Goal: Information Seeking & Learning: Compare options

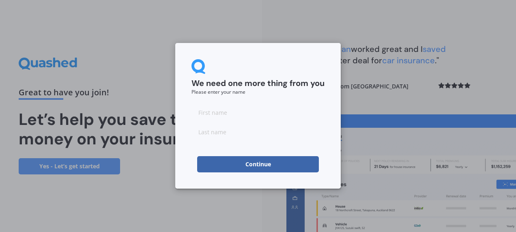
click at [217, 112] on input at bounding box center [258, 112] width 133 height 16
type input "Christine"
type input "Connolly"
click at [229, 166] on button "Continue" at bounding box center [258, 164] width 122 height 16
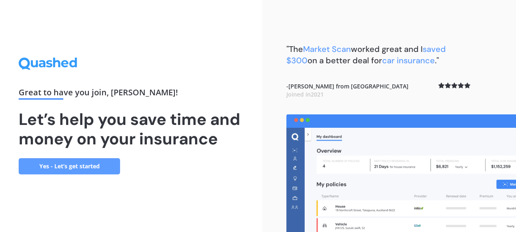
click at [103, 165] on link "Yes - Let’s get started" at bounding box center [69, 166] width 101 height 16
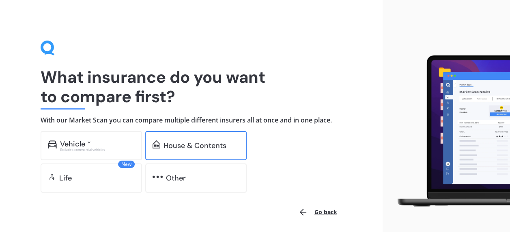
click at [201, 146] on div "House & Contents" at bounding box center [195, 146] width 63 height 8
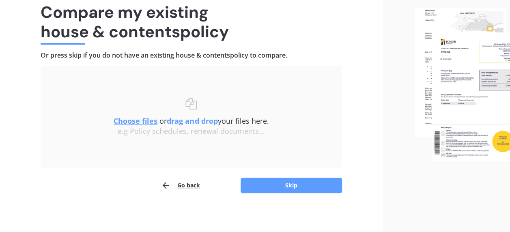
scroll to position [67, 0]
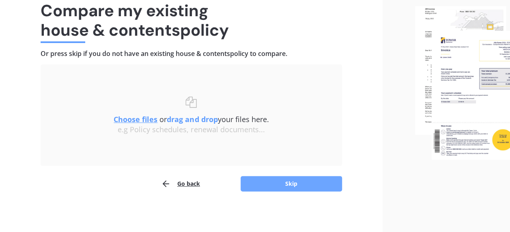
click at [281, 183] on button "Skip" at bounding box center [291, 183] width 101 height 15
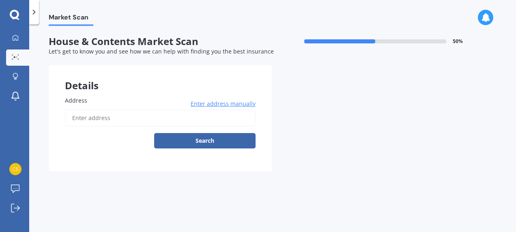
click at [101, 117] on input "Address" at bounding box center [160, 118] width 191 height 17
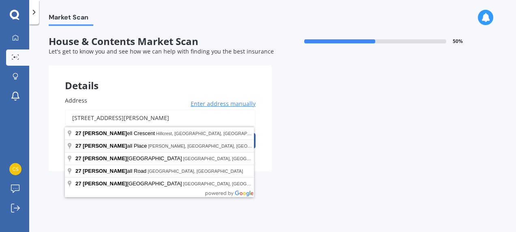
type input "27 McDowall Place, Queenwood, Hamilton 3210"
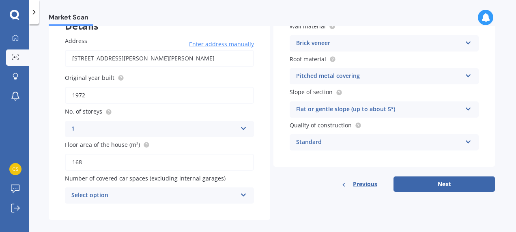
scroll to position [69, 0]
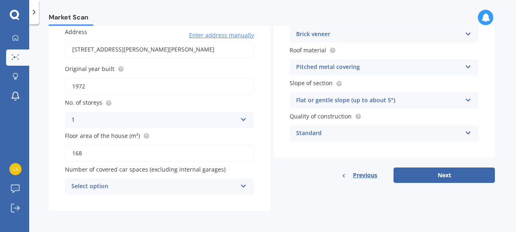
click at [243, 188] on icon at bounding box center [243, 185] width 7 height 6
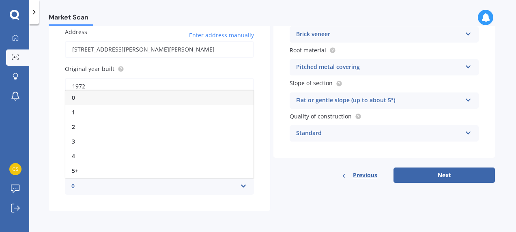
click at [226, 96] on div "0" at bounding box center [159, 98] width 188 height 15
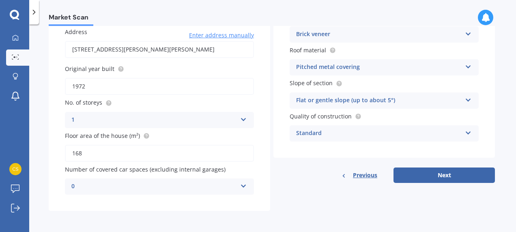
click at [466, 67] on icon at bounding box center [468, 66] width 7 height 6
click at [506, 52] on div "Market Scan House & Contents Market Scan 50 % Let's get to know you and see how…" at bounding box center [272, 130] width 487 height 208
click at [465, 67] on icon at bounding box center [468, 66] width 7 height 6
click at [502, 54] on div "Market Scan House & Contents Market Scan 50 % Let's get to know you and see how…" at bounding box center [272, 130] width 487 height 208
click at [467, 130] on icon at bounding box center [468, 132] width 7 height 6
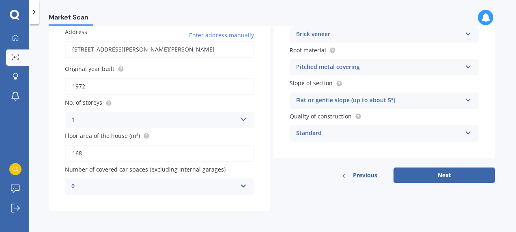
click at [498, 96] on div "Market Scan House & Contents Market Scan 50 % Let's get to know you and see how…" at bounding box center [272, 130] width 487 height 208
click at [453, 174] on button "Next" at bounding box center [444, 175] width 101 height 15
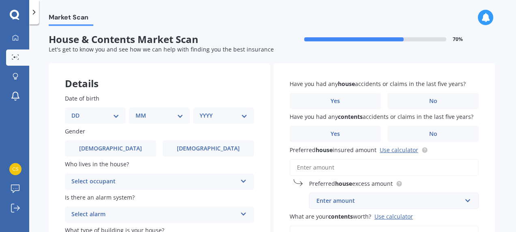
scroll to position [0, 0]
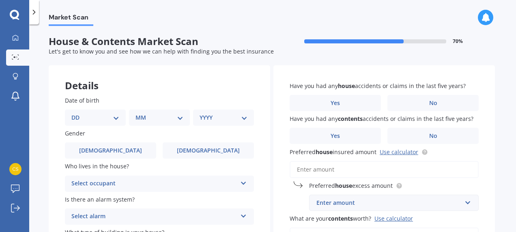
click at [92, 119] on select "DD 01 02 03 04 05 06 07 08 09 10 11 12 13 14 15 16 17 18 19 20 21 22 23 24 25 2…" at bounding box center [95, 117] width 48 height 9
select select "02"
click at [78, 113] on select "DD 01 02 03 04 05 06 07 08 09 10 11 12 13 14 15 16 17 18 19 20 21 22 23 24 25 2…" at bounding box center [95, 117] width 48 height 9
click at [162, 118] on select "MM 01 02 03 04 05 06 07 08 09 10 11 12" at bounding box center [161, 117] width 45 height 9
select select "06"
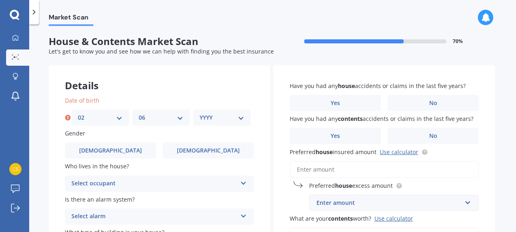
click at [139, 113] on select "MM 01 02 03 04 05 06 07 08 09 10 11 12" at bounding box center [161, 117] width 45 height 9
click at [218, 118] on select "YYYY 2009 2008 2007 2006 2005 2004 2003 2002 2001 2000 1999 1998 1997 1996 1995…" at bounding box center [222, 117] width 45 height 9
select select "1969"
click at [200, 113] on select "YYYY 2009 2008 2007 2006 2005 2004 2003 2002 2001 2000 1999 1998 1997 1996 1995…" at bounding box center [222, 117] width 45 height 9
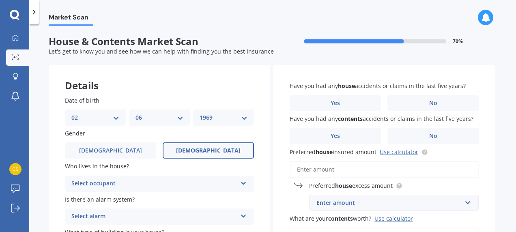
click at [175, 150] on label "Female" at bounding box center [208, 150] width 91 height 16
click at [0, 0] on input "Female" at bounding box center [0, 0] width 0 height 0
click at [147, 185] on div "Select occupant" at bounding box center [154, 184] width 166 height 10
click at [147, 200] on div "Owner" at bounding box center [159, 199] width 188 height 15
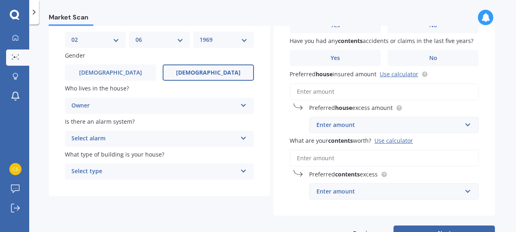
scroll to position [79, 0]
click at [238, 133] on div "Select alarm Yes, monitored Yes, not monitored No" at bounding box center [159, 138] width 189 height 16
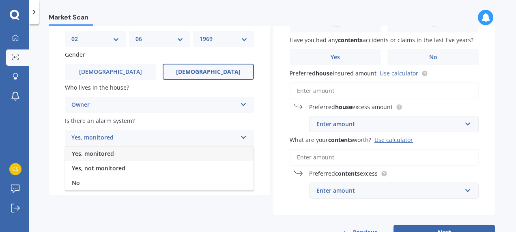
click at [238, 133] on div "Yes, monitored Yes, monitored Yes, not monitored No" at bounding box center [159, 138] width 189 height 16
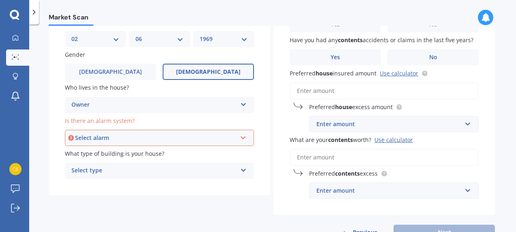
click at [232, 137] on div "Select alarm" at bounding box center [156, 138] width 162 height 9
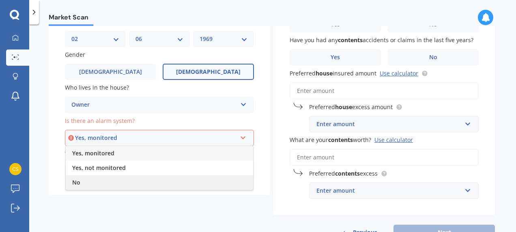
click at [226, 180] on div "No" at bounding box center [160, 182] width 188 height 15
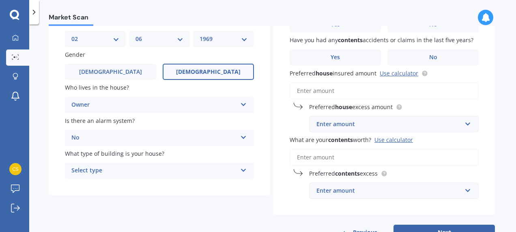
click at [237, 171] on div "Select type Freestanding Multi-unit (in a block of 6 or less) Multi-unit (in a …" at bounding box center [159, 171] width 189 height 16
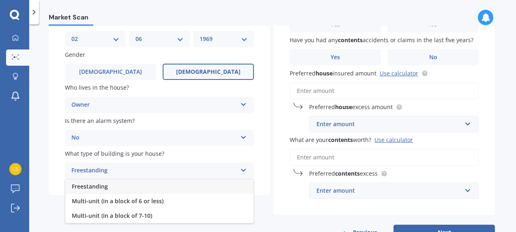
click at [211, 188] on div "Freestanding" at bounding box center [159, 186] width 188 height 15
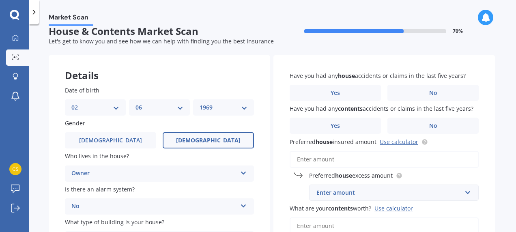
scroll to position [9, 0]
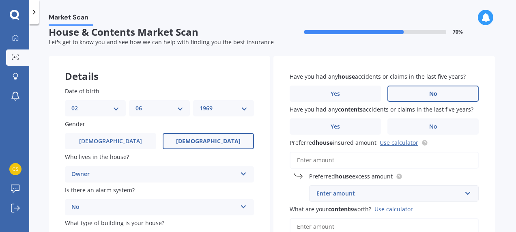
click at [413, 94] on label "No" at bounding box center [433, 94] width 91 height 16
click at [0, 0] on input "No" at bounding box center [0, 0] width 0 height 0
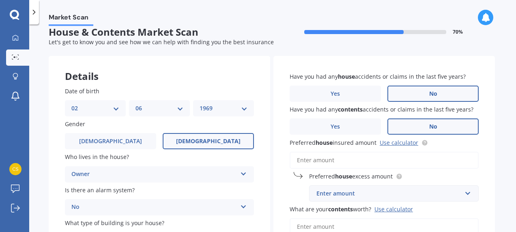
click at [416, 129] on label "No" at bounding box center [433, 127] width 91 height 16
click at [0, 0] on input "No" at bounding box center [0, 0] width 0 height 0
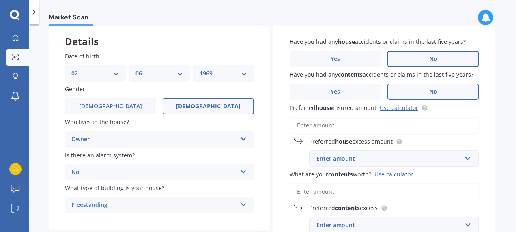
scroll to position [45, 0]
click at [394, 107] on link "Use calculator" at bounding box center [399, 108] width 39 height 8
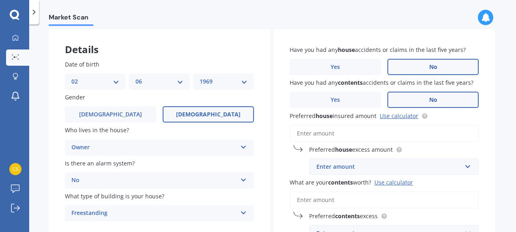
scroll to position [0, 0]
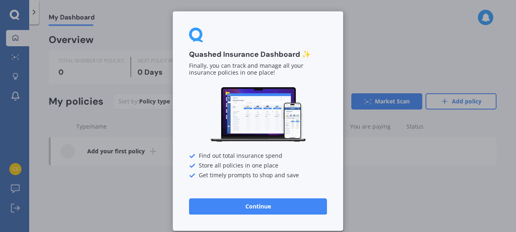
click at [267, 204] on button "Continue" at bounding box center [258, 206] width 138 height 16
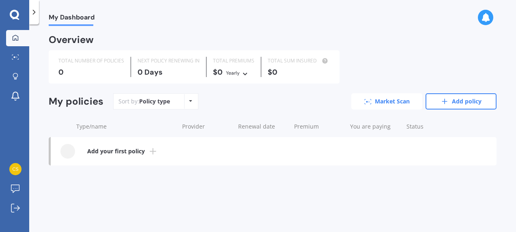
click at [381, 97] on link "Market Scan" at bounding box center [387, 101] width 71 height 16
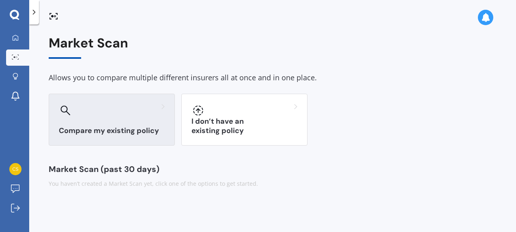
click at [109, 121] on div "Compare my existing policy" at bounding box center [112, 120] width 126 height 52
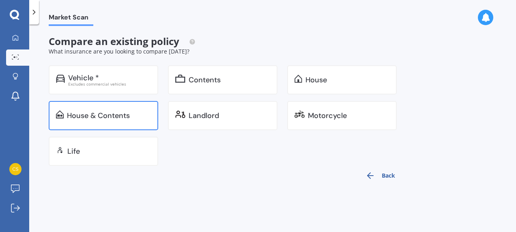
click at [116, 113] on div "House & Contents" at bounding box center [98, 116] width 63 height 8
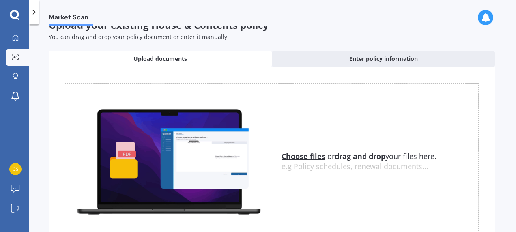
scroll to position [74, 0]
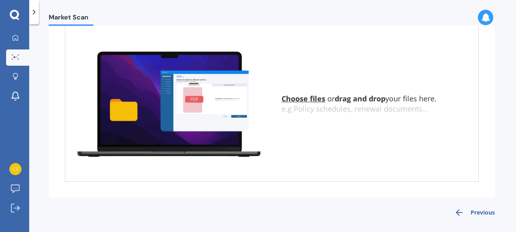
click at [190, 97] on img at bounding box center [168, 104] width 207 height 114
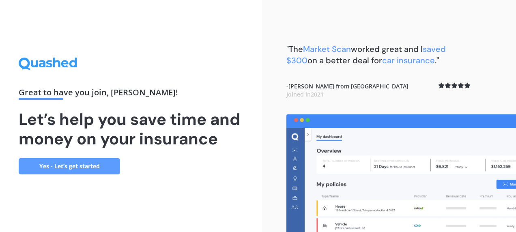
click at [78, 163] on link "Yes - Let’s get started" at bounding box center [69, 166] width 101 height 16
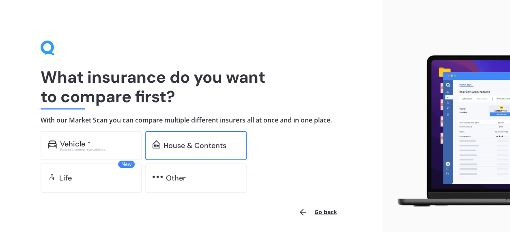
click at [181, 137] on div "House & Contents" at bounding box center [195, 145] width 101 height 29
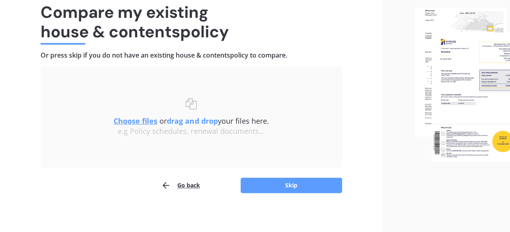
scroll to position [67, 0]
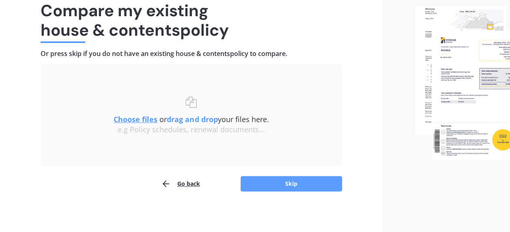
click at [162, 107] on div "Choose files or drag and drop your files here. Choose files or photos e.g Polic…" at bounding box center [191, 116] width 269 height 38
click at [182, 132] on div "e.g Policy schedules, renewal documents..." at bounding box center [191, 129] width 269 height 9
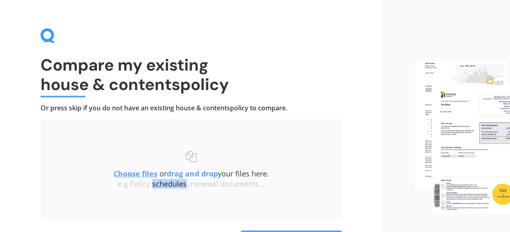
scroll to position [0, 0]
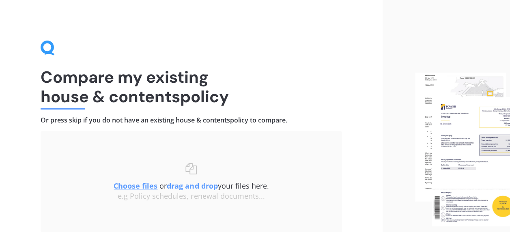
click at [190, 157] on div "Choose files or drag and drop your files here. Choose files or photos e.g Polic…" at bounding box center [191, 181] width 269 height 69
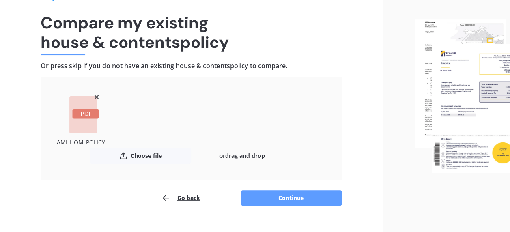
scroll to position [69, 0]
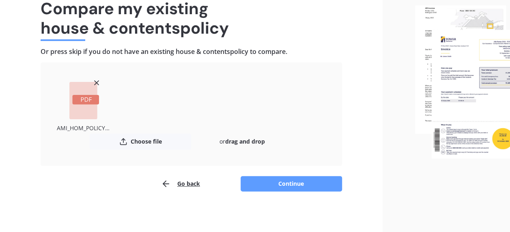
click at [276, 185] on button "Continue" at bounding box center [291, 183] width 101 height 15
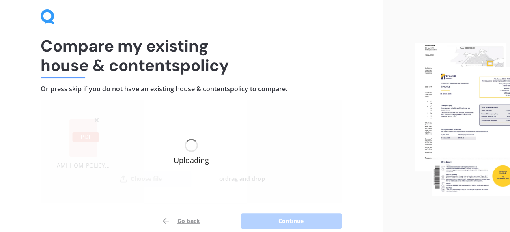
scroll to position [0, 0]
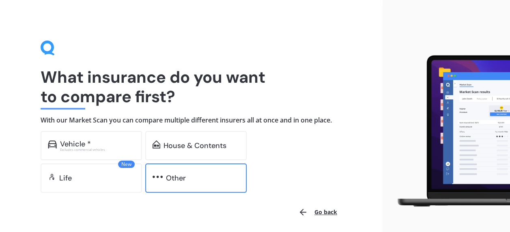
click at [169, 177] on div "Other" at bounding box center [176, 178] width 20 height 8
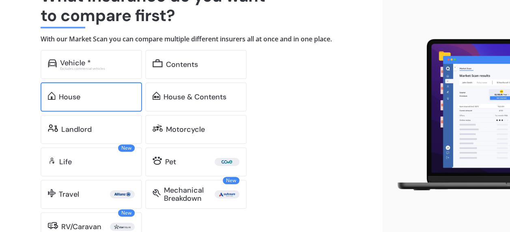
click at [97, 95] on div "House" at bounding box center [97, 97] width 76 height 8
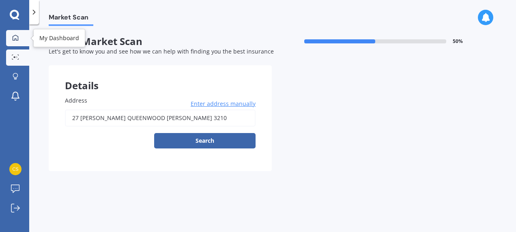
click at [18, 39] on icon at bounding box center [16, 38] width 6 height 6
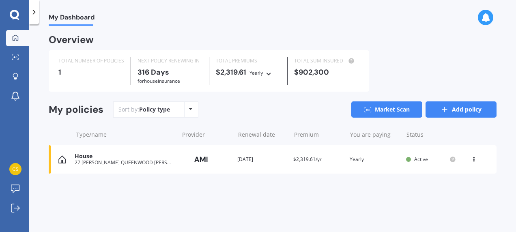
click at [451, 110] on link "Add policy" at bounding box center [461, 109] width 71 height 16
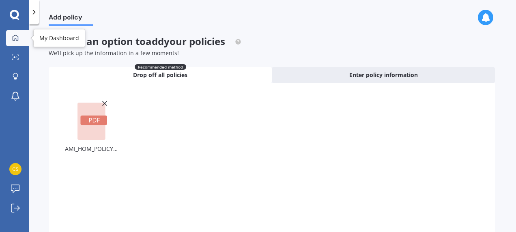
click at [19, 37] on div at bounding box center [15, 38] width 12 height 7
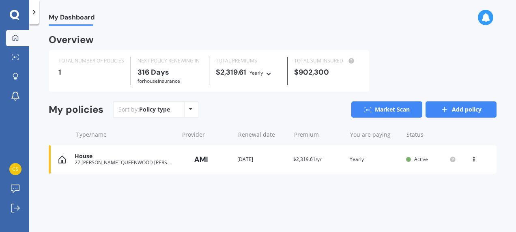
click at [455, 112] on link "Add policy" at bounding box center [461, 109] width 71 height 16
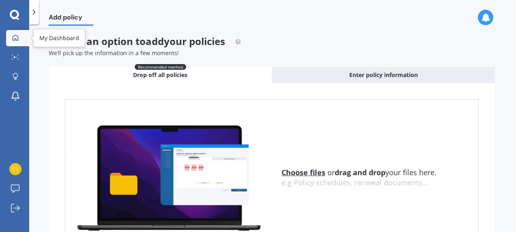
click at [16, 38] on icon at bounding box center [15, 38] width 6 height 6
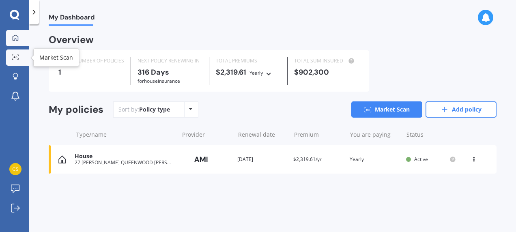
click at [17, 57] on circle at bounding box center [17, 57] width 2 height 2
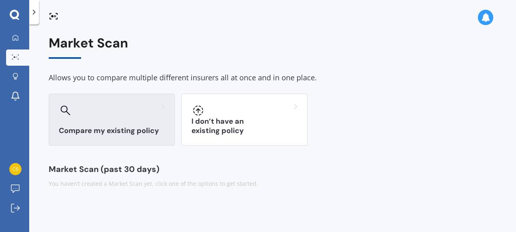
click at [102, 127] on h3 "Compare my existing policy" at bounding box center [112, 130] width 106 height 9
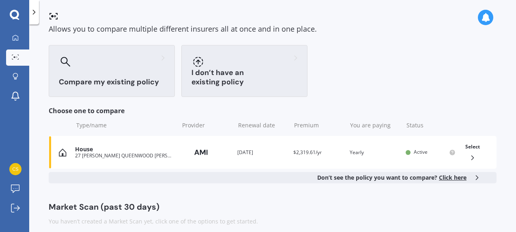
scroll to position [56, 0]
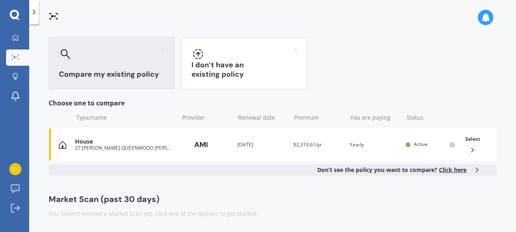
click at [449, 170] on span "Click here" at bounding box center [453, 170] width 28 height 8
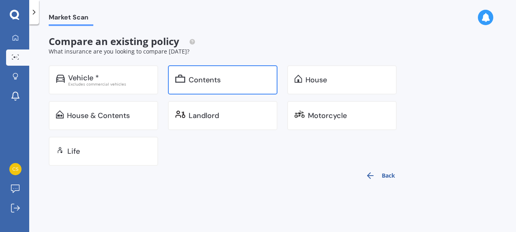
click at [211, 82] on div "Contents" at bounding box center [205, 80] width 32 height 8
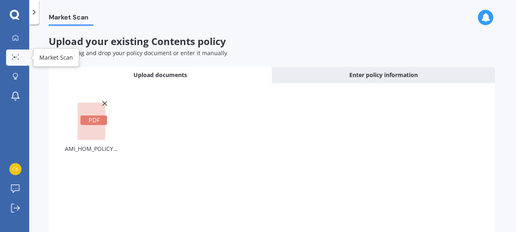
drag, startPoint x: 15, startPoint y: 54, endPoint x: 21, endPoint y: 56, distance: 6.4
click at [15, 54] on icon at bounding box center [15, 56] width 7 height 5
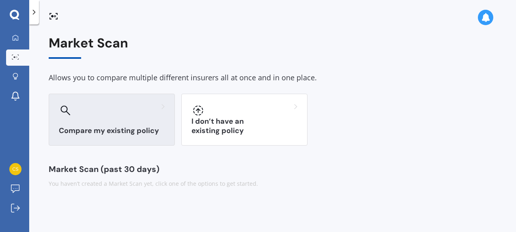
click at [114, 110] on div at bounding box center [112, 110] width 106 height 13
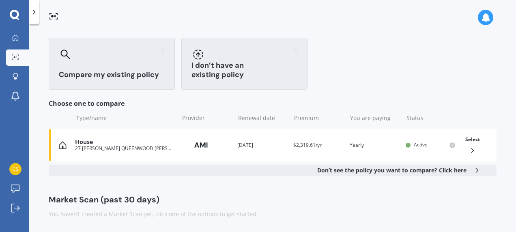
scroll to position [56, 0]
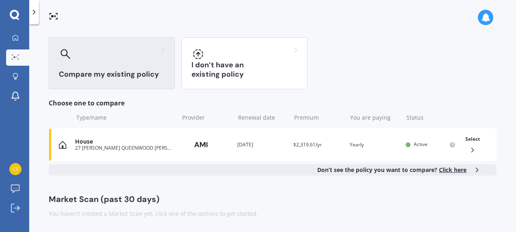
click at [452, 170] on span "Click here" at bounding box center [453, 170] width 28 height 8
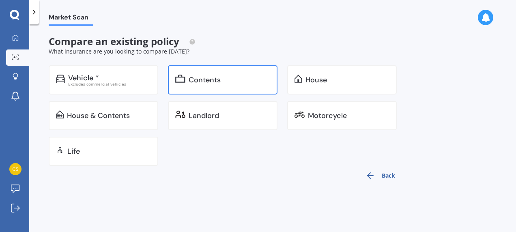
click at [190, 80] on div "Contents" at bounding box center [205, 80] width 32 height 8
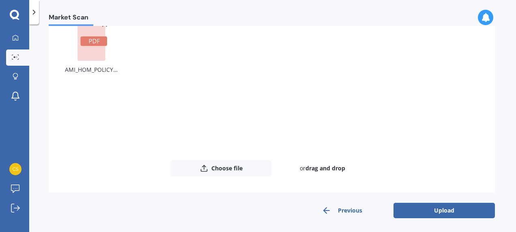
scroll to position [80, 0]
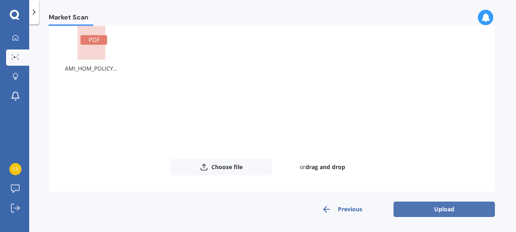
drag, startPoint x: 417, startPoint y: 208, endPoint x: 404, endPoint y: 199, distance: 16.0
click at [417, 207] on button "Upload" at bounding box center [444, 209] width 101 height 15
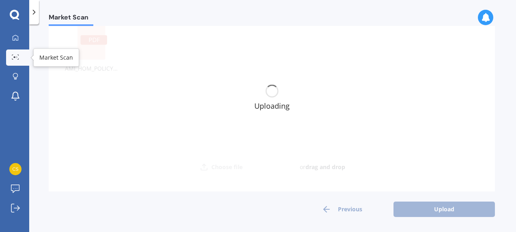
scroll to position [0, 0]
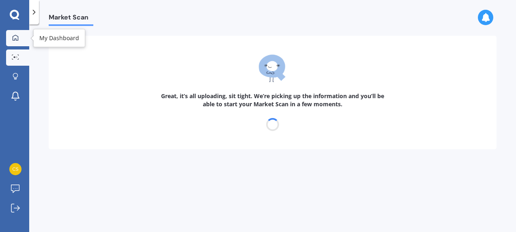
click at [14, 37] on icon at bounding box center [15, 38] width 6 height 6
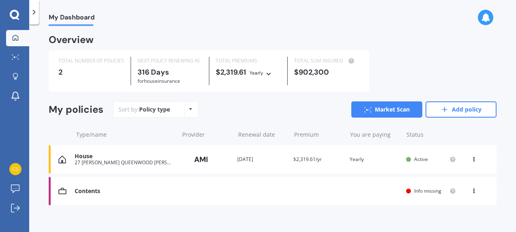
scroll to position [7, 0]
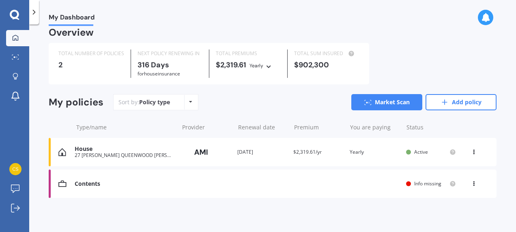
click at [238, 151] on div "Renewal date 18 Jul 2026" at bounding box center [262, 152] width 50 height 8
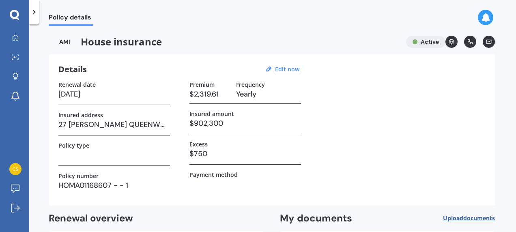
scroll to position [79, 0]
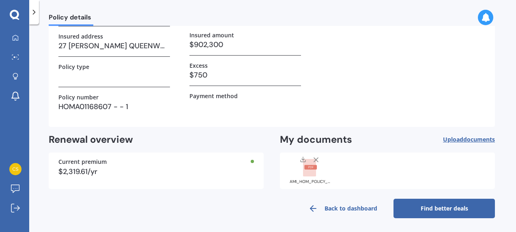
click at [432, 204] on link "Find better deals" at bounding box center [444, 208] width 101 height 19
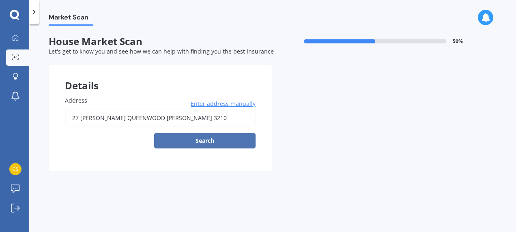
click at [198, 138] on button "Search" at bounding box center [204, 140] width 101 height 15
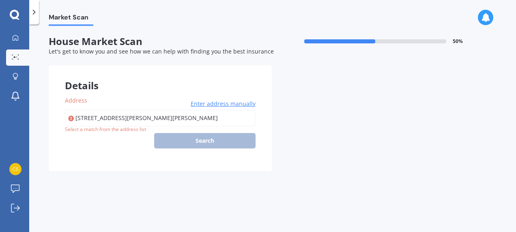
type input "27 McDowall Place, Queenwood, Hamilton 3210"
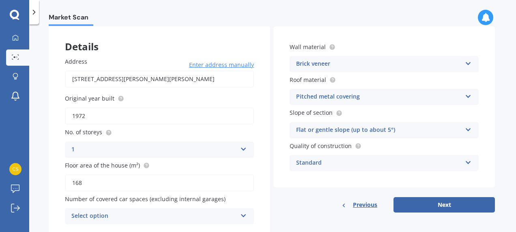
scroll to position [69, 0]
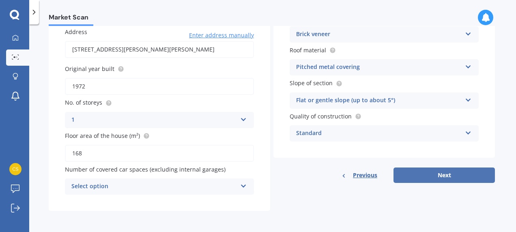
click at [431, 179] on button "Next" at bounding box center [444, 175] width 101 height 15
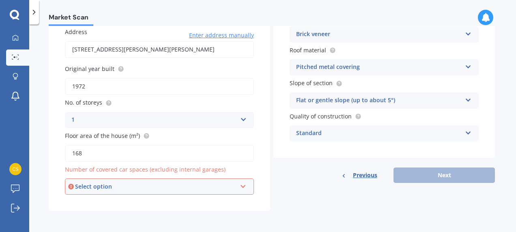
click at [242, 187] on icon at bounding box center [243, 185] width 7 height 6
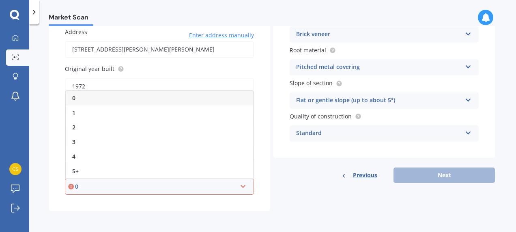
click at [205, 97] on div "0" at bounding box center [160, 98] width 188 height 15
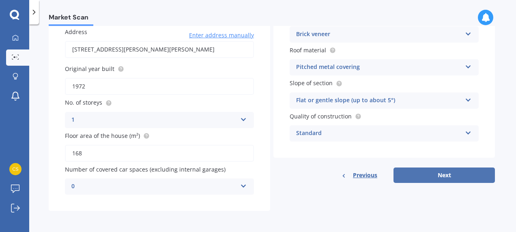
click at [432, 174] on button "Next" at bounding box center [444, 175] width 101 height 15
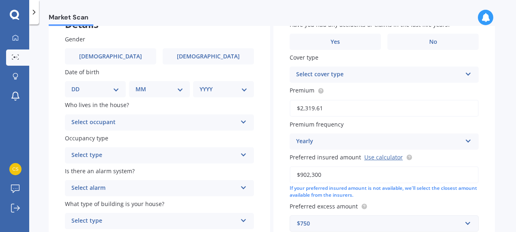
scroll to position [0, 0]
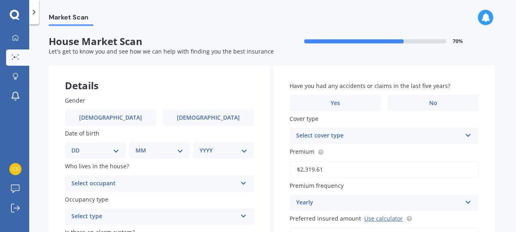
drag, startPoint x: 92, startPoint y: 149, endPoint x: 108, endPoint y: 148, distance: 15.8
click at [92, 149] on select "DD 01 02 03 04 05 06 07 08 09 10 11 12 13 14 15 16 17 18 19 20 21 22 23 24 25 2…" at bounding box center [95, 150] width 48 height 9
select select "02"
click at [78, 146] on select "DD 01 02 03 04 05 06 07 08 09 10 11 12 13 14 15 16 17 18 19 20 21 22 23 24 25 2…" at bounding box center [95, 150] width 48 height 9
click at [150, 149] on select "MM 01 02 03 04 05 06 07 08 09 10 11 12" at bounding box center [161, 150] width 45 height 9
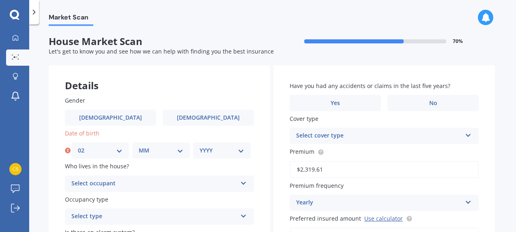
select select "06"
click at [139, 146] on select "MM 01 02 03 04 05 06 07 08 09 10 11 12" at bounding box center [161, 150] width 45 height 9
drag, startPoint x: 209, startPoint y: 155, endPoint x: 205, endPoint y: 151, distance: 6.1
click at [209, 154] on select "YYYY 2009 2008 2007 2006 2005 2004 2003 2002 2001 2000 1999 1998 1997 1996 1995…" at bounding box center [222, 150] width 45 height 9
select select "1969"
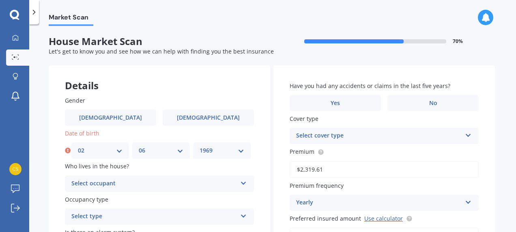
click at [200, 146] on select "YYYY 2009 2008 2007 2006 2005 2004 2003 2002 2001 2000 1999 1998 1997 1996 1995…" at bounding box center [222, 150] width 45 height 9
click at [145, 181] on div "Select occupant" at bounding box center [154, 184] width 166 height 10
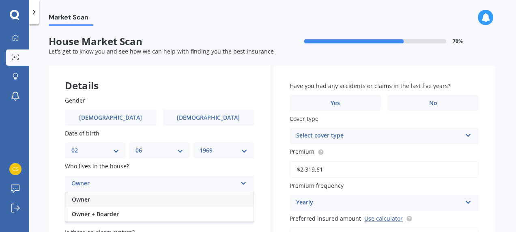
drag, startPoint x: 101, startPoint y: 198, endPoint x: 138, endPoint y: 186, distance: 38.8
click at [101, 198] on div "Owner" at bounding box center [159, 199] width 188 height 15
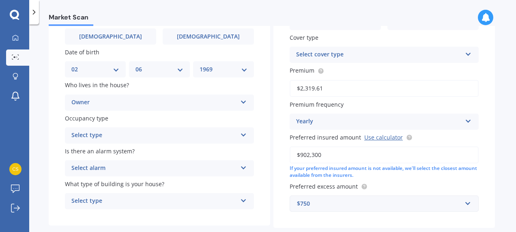
click at [104, 135] on div "Select type" at bounding box center [154, 136] width 166 height 10
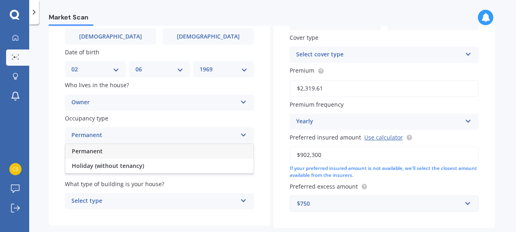
click at [136, 152] on div "Permanent" at bounding box center [159, 151] width 188 height 15
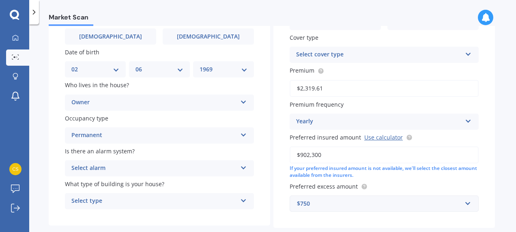
click at [203, 167] on div "Select alarm" at bounding box center [154, 169] width 166 height 10
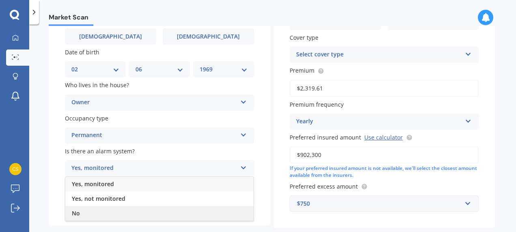
click at [130, 213] on div "No" at bounding box center [159, 213] width 188 height 15
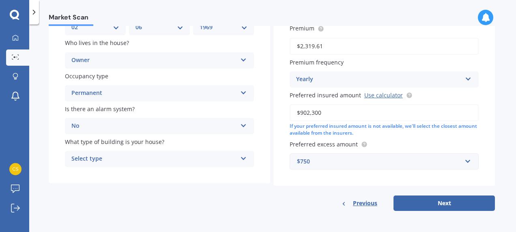
scroll to position [124, 0]
click at [159, 154] on div "Select type Freestanding Multi-unit (in a block of 6 or less) Multi-unit (in a …" at bounding box center [159, 159] width 189 height 16
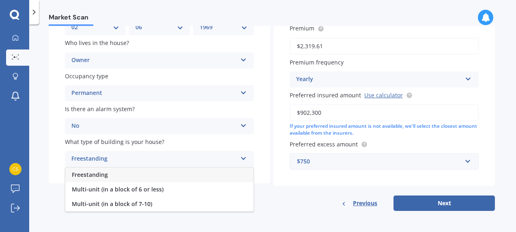
click at [132, 175] on div "Freestanding" at bounding box center [159, 175] width 188 height 15
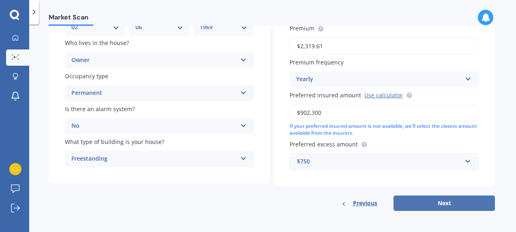
click at [456, 201] on button "Next" at bounding box center [444, 203] width 101 height 15
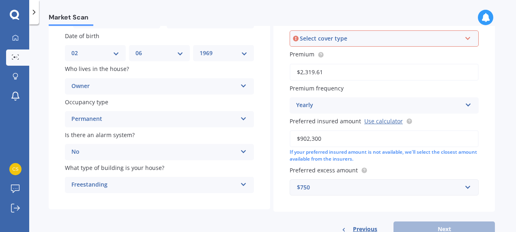
scroll to position [70, 0]
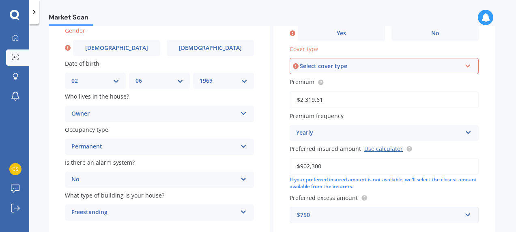
click at [421, 62] on div "Select cover type" at bounding box center [381, 66] width 162 height 9
click at [356, 85] on div "Premier House" at bounding box center [385, 81] width 188 height 15
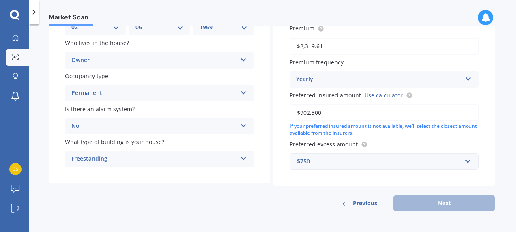
scroll to position [0, 0]
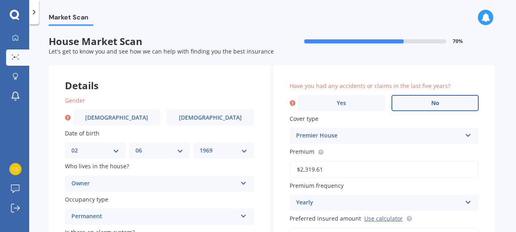
click at [414, 104] on label "No" at bounding box center [435, 103] width 87 height 16
click at [0, 0] on input "No" at bounding box center [0, 0] width 0 height 0
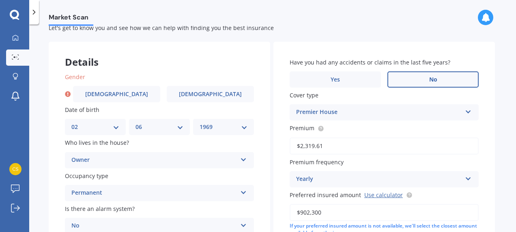
scroll to position [2, 0]
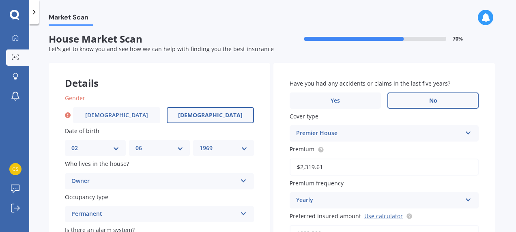
click at [222, 118] on label "Female" at bounding box center [210, 115] width 87 height 16
click at [0, 0] on input "Female" at bounding box center [0, 0] width 0 height 0
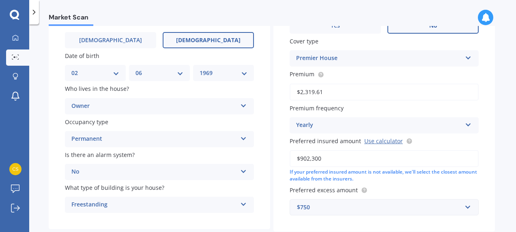
scroll to position [124, 0]
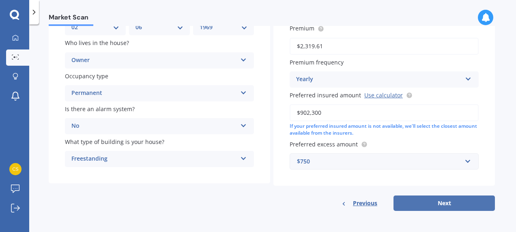
click at [446, 201] on button "Next" at bounding box center [444, 203] width 101 height 15
select select "02"
select select "06"
select select "1969"
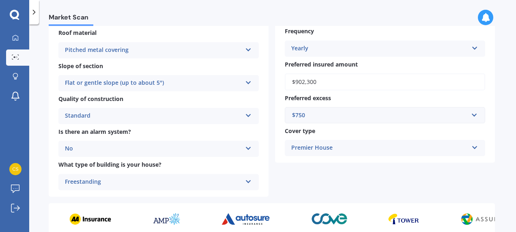
scroll to position [354, 0]
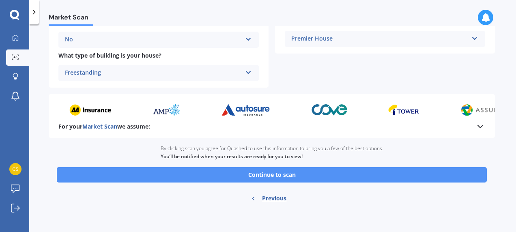
click at [284, 173] on button "Continue to scan" at bounding box center [272, 174] width 430 height 15
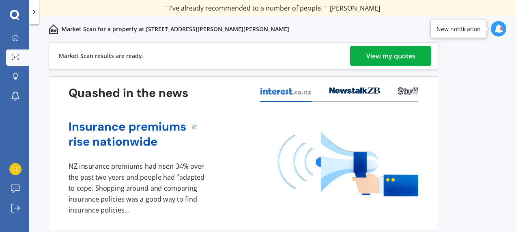
click at [384, 55] on div "View my quotes" at bounding box center [391, 55] width 49 height 19
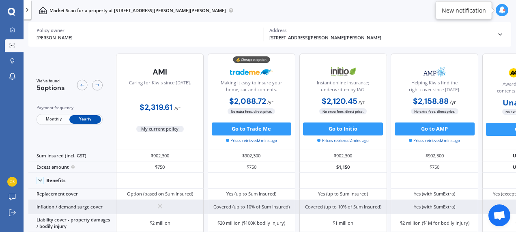
click at [513, 209] on div at bounding box center [527, 207] width 88 height 14
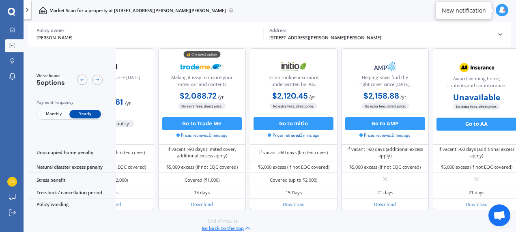
scroll to position [381, 71]
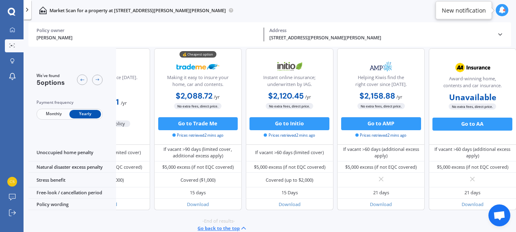
drag, startPoint x: 440, startPoint y: 229, endPoint x: 350, endPoint y: 238, distance: 91.0
click at [350, 232] on html "We are experiencing high volume of Market Scans . Just a heads up we will have …" at bounding box center [258, 116] width 516 height 232
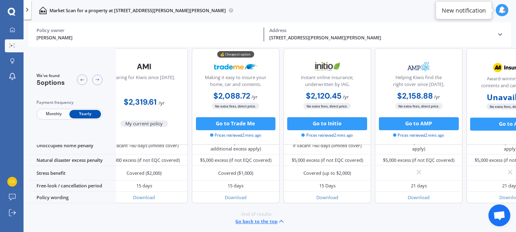
scroll to position [394, 71]
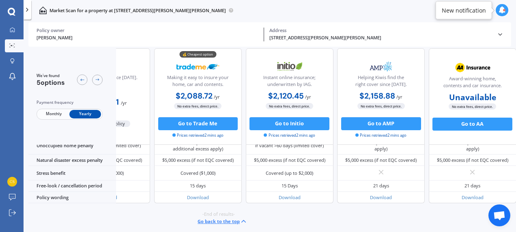
click at [205, 218] on button "Go back to the top" at bounding box center [223, 222] width 50 height 8
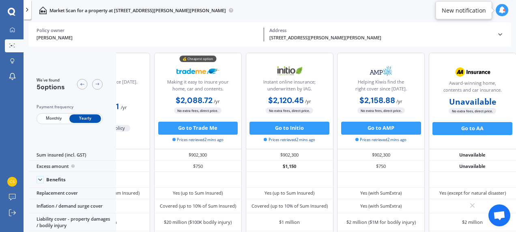
scroll to position [0, 71]
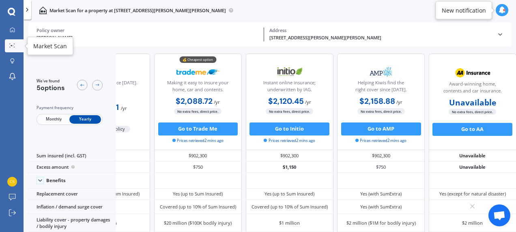
click at [15, 45] on icon at bounding box center [12, 45] width 6 height 4
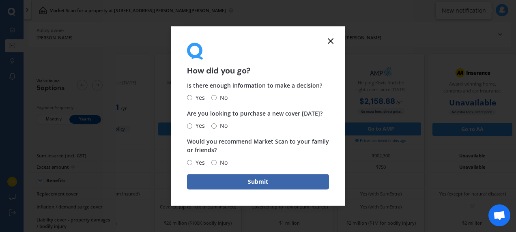
click at [334, 46] on form "How did you go? Is there enough information to make a decision? Yes No Are you …" at bounding box center [258, 115] width 175 height 179
click at [331, 41] on line at bounding box center [330, 41] width 5 height 5
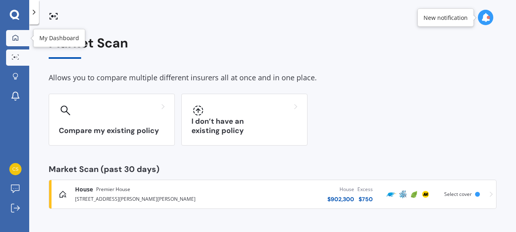
click at [16, 37] on icon at bounding box center [15, 38] width 6 height 6
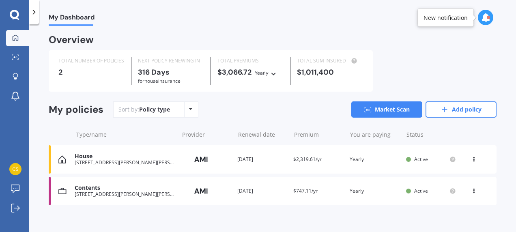
click at [105, 194] on div "27 MCDOWALL PLACE QUEENWOOD HAMILTON 3210" at bounding box center [125, 195] width 100 height 6
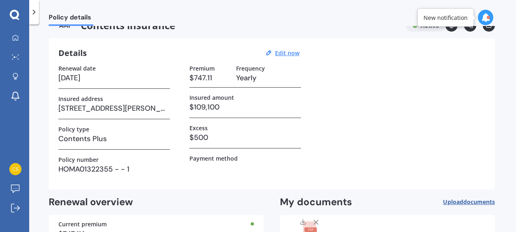
scroll to position [79, 0]
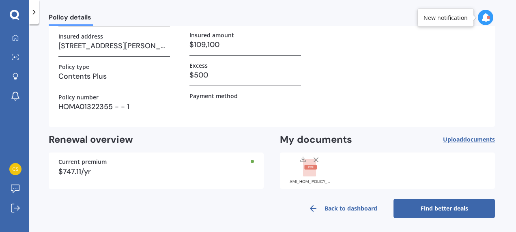
click at [433, 211] on link "Find better deals" at bounding box center [444, 208] width 101 height 19
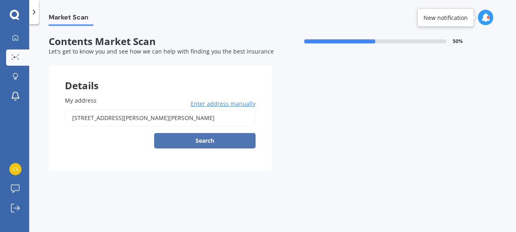
click at [195, 140] on button "Search" at bounding box center [204, 140] width 101 height 15
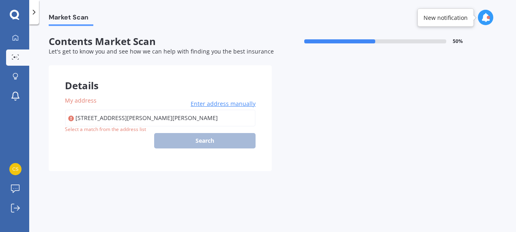
type input "27 McDowall Place, Queenwood, Hamilton 3210"
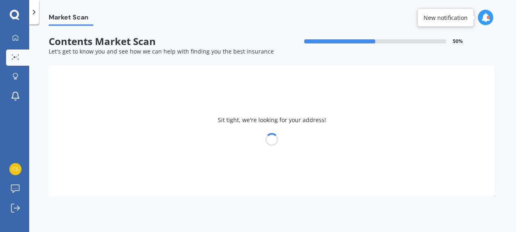
select select "02"
select select "06"
select select "1969"
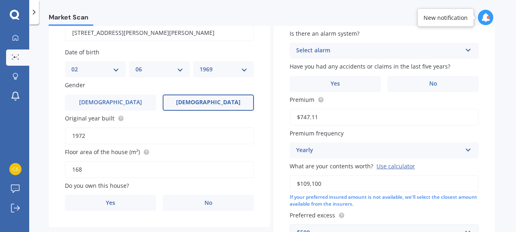
scroll to position [86, 0]
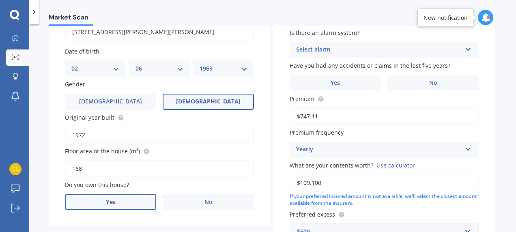
click at [104, 209] on label "Yes" at bounding box center [110, 202] width 91 height 16
click at [0, 0] on input "Yes" at bounding box center [0, 0] width 0 height 0
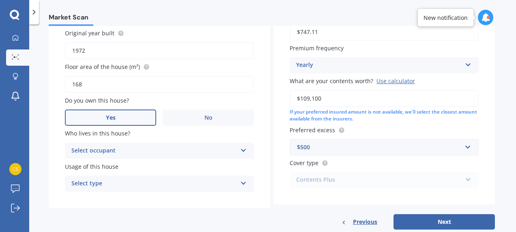
scroll to position [175, 0]
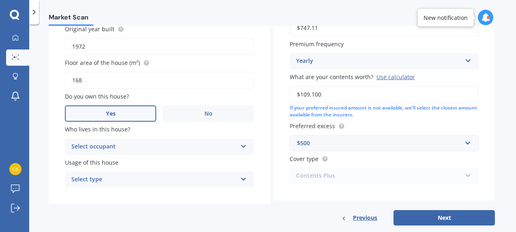
click at [234, 144] on div "Select occupant" at bounding box center [154, 147] width 166 height 10
click at [223, 162] on div "Owner" at bounding box center [159, 162] width 188 height 15
click at [231, 186] on div "Select type Permanent Holiday (without tenancy)" at bounding box center [159, 180] width 189 height 16
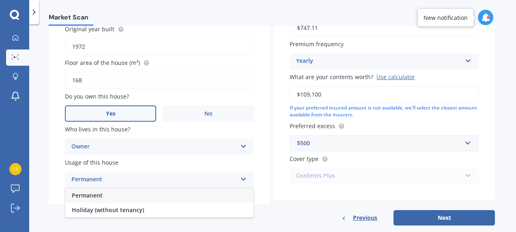
click at [206, 195] on div "Permanent" at bounding box center [159, 195] width 188 height 15
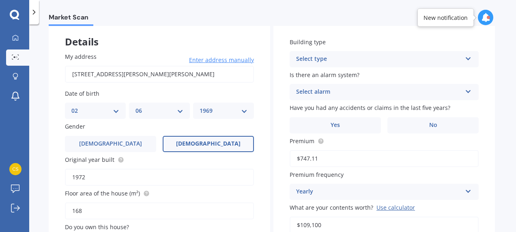
scroll to position [42, 0]
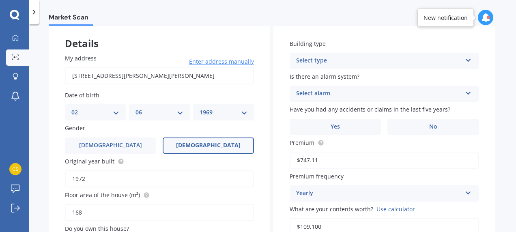
click at [448, 56] on div "Select type" at bounding box center [379, 61] width 166 height 10
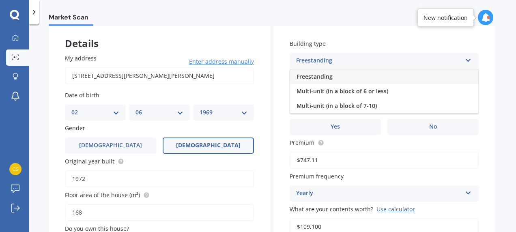
click at [436, 75] on div "Freestanding" at bounding box center [384, 76] width 188 height 15
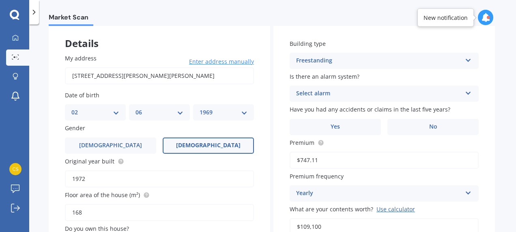
click at [407, 99] on div "Select alarm Yes, monitored Yes, not monitored No" at bounding box center [384, 94] width 189 height 16
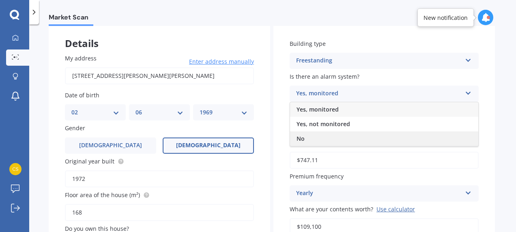
click at [395, 136] on div "No" at bounding box center [384, 139] width 188 height 15
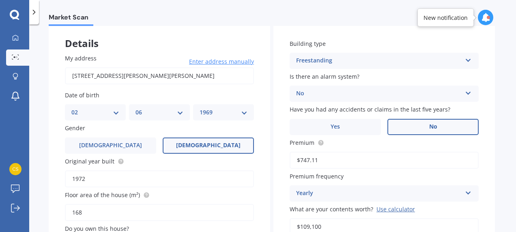
click at [419, 127] on label "No" at bounding box center [433, 127] width 91 height 16
click at [0, 0] on input "No" at bounding box center [0, 0] width 0 height 0
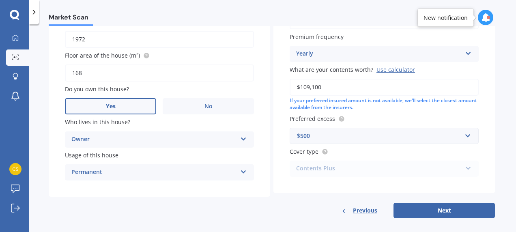
scroll to position [182, 0]
click at [453, 170] on div "Contents Plus Premier Contents Advanced Contents Standard Contents Contents Plus" at bounding box center [384, 169] width 189 height 16
click at [466, 169] on div "Contents Plus Premier Contents Advanced Contents Standard Contents Contents Plus" at bounding box center [384, 169] width 189 height 16
click at [451, 209] on button "Next" at bounding box center [444, 210] width 101 height 15
select select "02"
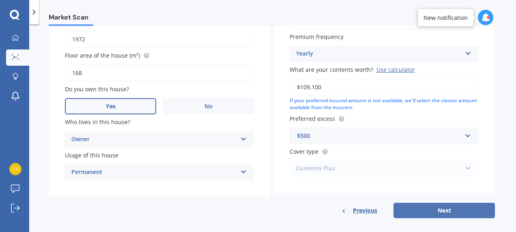
select select "06"
select select "1969"
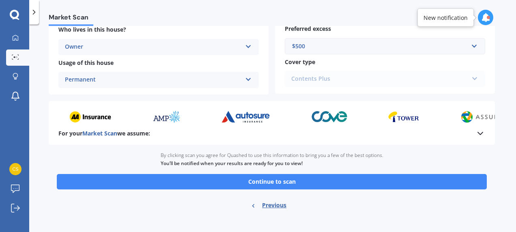
scroll to position [254, 0]
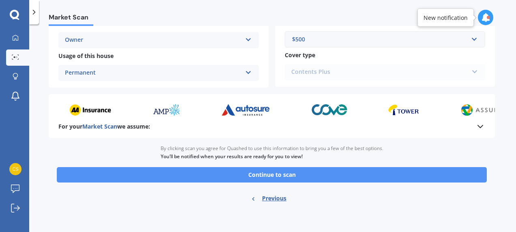
click at [291, 174] on button "Continue to scan" at bounding box center [272, 174] width 430 height 15
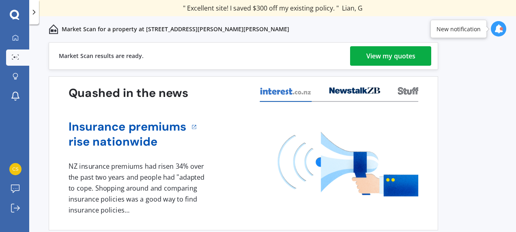
click at [384, 53] on div "View my quotes" at bounding box center [391, 55] width 49 height 19
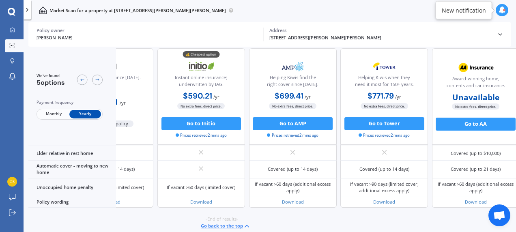
scroll to position [623, 71]
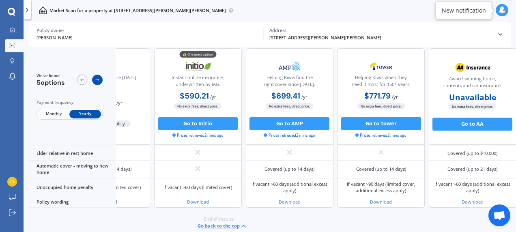
click at [99, 79] on icon at bounding box center [97, 80] width 5 height 5
click at [81, 79] on icon at bounding box center [82, 80] width 5 height 5
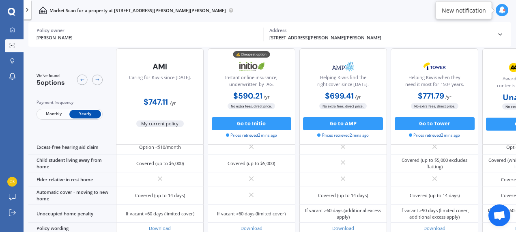
scroll to position [623, 0]
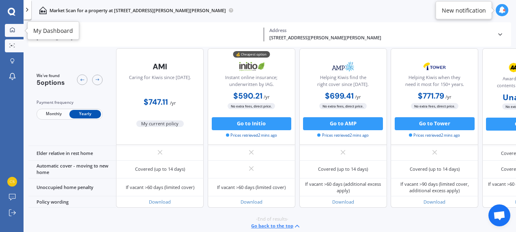
click at [9, 31] on div at bounding box center [12, 30] width 10 height 6
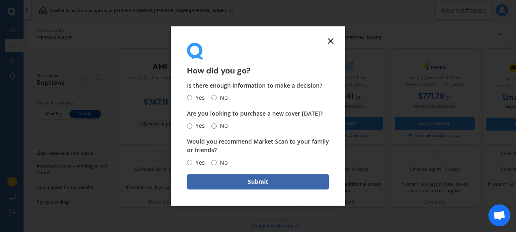
click at [330, 42] on line at bounding box center [330, 41] width 5 height 5
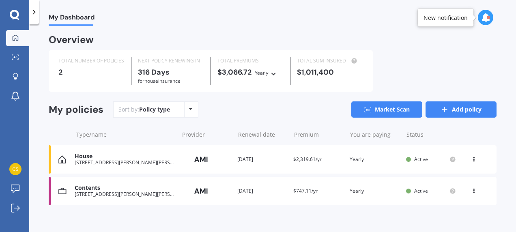
click at [442, 113] on icon at bounding box center [445, 110] width 8 height 8
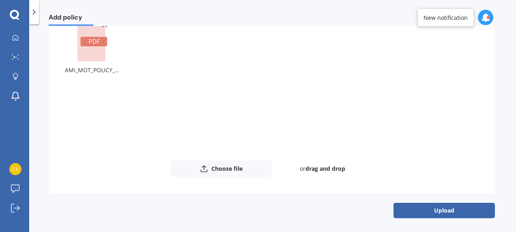
scroll to position [80, 0]
drag, startPoint x: 429, startPoint y: 211, endPoint x: 372, endPoint y: 188, distance: 61.6
click at [429, 209] on button "Upload" at bounding box center [444, 209] width 101 height 15
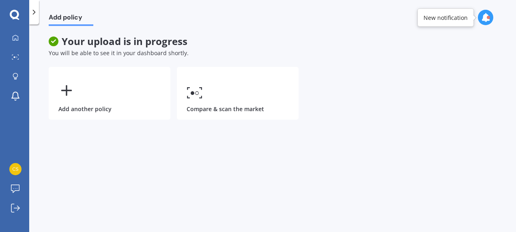
scroll to position [0, 0]
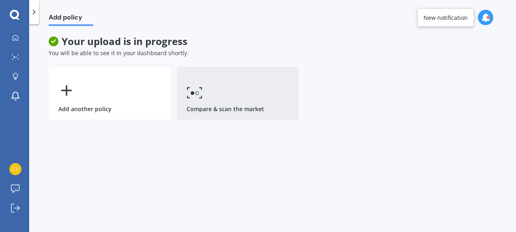
click at [213, 98] on link "Compare & scan the market" at bounding box center [238, 93] width 122 height 53
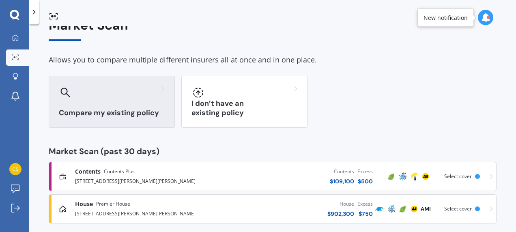
scroll to position [27, 0]
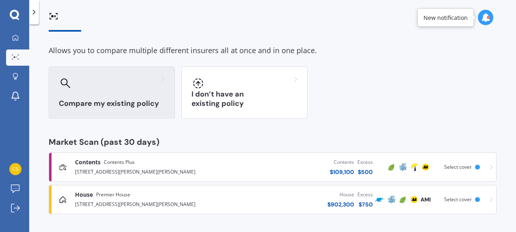
click at [129, 93] on div "Compare my existing policy" at bounding box center [112, 93] width 126 height 52
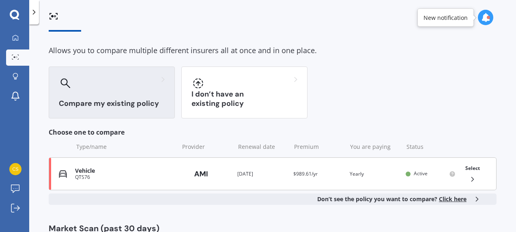
click at [130, 168] on div "Vehicle" at bounding box center [124, 171] width 99 height 7
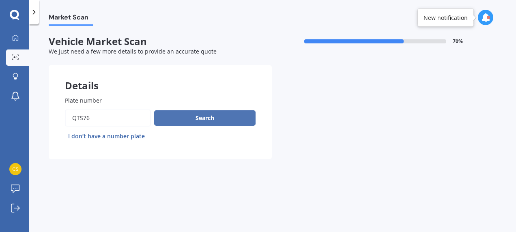
click at [206, 121] on button "Search" at bounding box center [204, 117] width 101 height 15
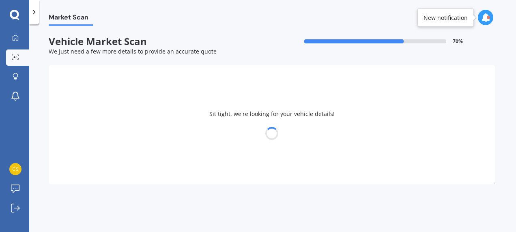
select select "SUZUKI"
select select "SWIFT"
select select "02"
select select "06"
select select "1969"
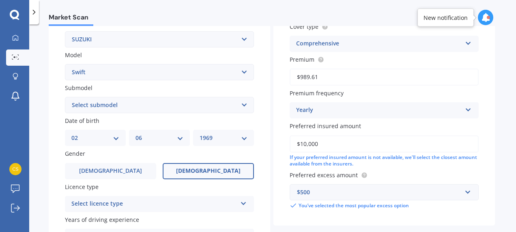
scroll to position [244, 0]
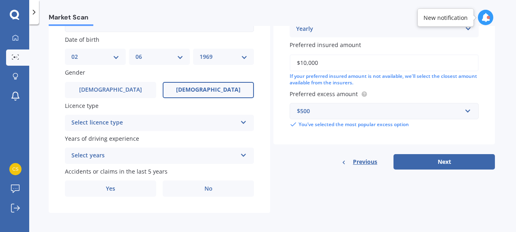
click at [216, 124] on div "Select licence type" at bounding box center [154, 123] width 166 height 10
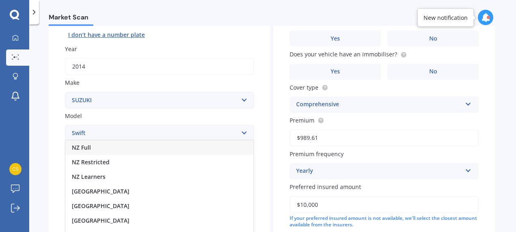
scroll to position [81, 0]
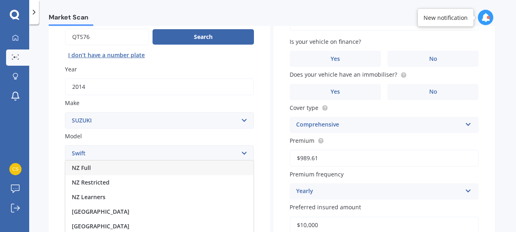
click at [123, 169] on div "NZ Full" at bounding box center [159, 168] width 188 height 15
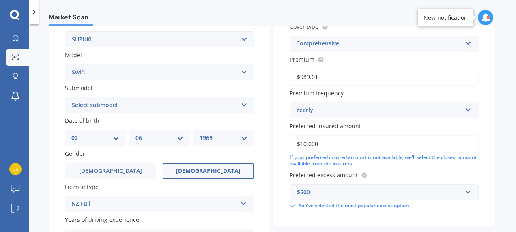
scroll to position [244, 0]
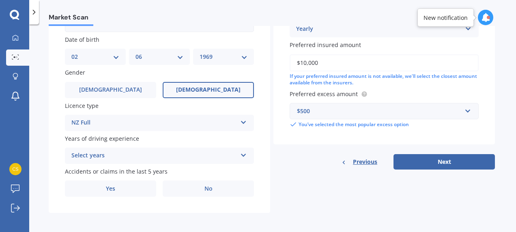
click at [104, 155] on div "Select years" at bounding box center [154, 156] width 166 height 10
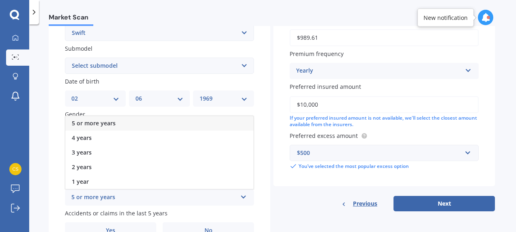
scroll to position [162, 0]
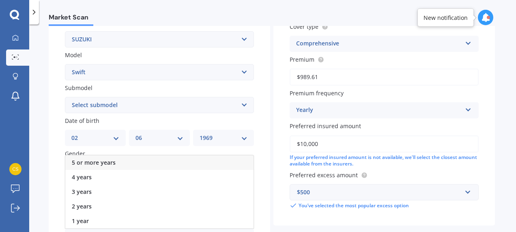
click at [106, 107] on select "Select submodel (All other) Cino Diesel Turbo GA GL GLX GO GP GS GTI LTD RS Hyb…" at bounding box center [159, 105] width 189 height 16
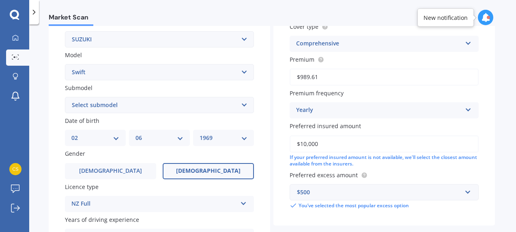
click at [56, 103] on div "Plate number Search I don’t have a number plate Year 2014 Make Select make AC A…" at bounding box center [160, 106] width 222 height 377
click at [92, 137] on select "DD 01 02 03 04 05 06 07 08 09 10 11 12 13 14 15 16 17 18 19 20 21 22 23 24 25 2…" at bounding box center [95, 138] width 48 height 9
select select "24"
click at [71, 134] on select "DD 01 02 03 04 05 06 07 08 09 10 11 12 13 14 15 16 17 18 19 20 21 22 23 24 25 2…" at bounding box center [95, 138] width 48 height 9
click at [148, 139] on select "MM 01 02 03 04 05 06 07 08 09 10 11 12" at bounding box center [160, 138] width 48 height 9
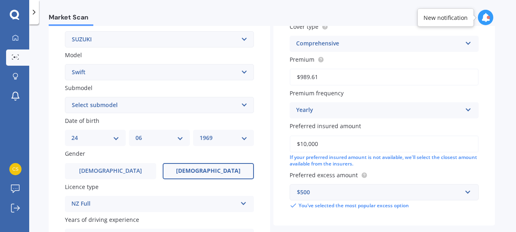
select select "02"
click at [136, 134] on select "MM 01 02 03 04 05 06 07 08 09 10 11 12" at bounding box center [160, 138] width 48 height 9
click at [211, 139] on select "YYYY 2025 2024 2023 2022 2021 2020 2019 2018 2017 2016 2015 2014 2013 2012 2011…" at bounding box center [224, 138] width 48 height 9
select select "2004"
click at [200, 134] on select "YYYY 2025 2024 2023 2022 2021 2020 2019 2018 2017 2016 2015 2014 2013 2012 2011…" at bounding box center [224, 138] width 48 height 9
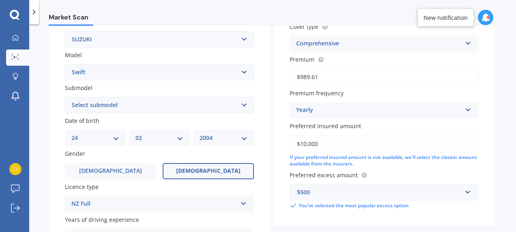
click at [181, 170] on label "Female" at bounding box center [208, 171] width 91 height 16
click at [0, 0] on input "Female" at bounding box center [0, 0] width 0 height 0
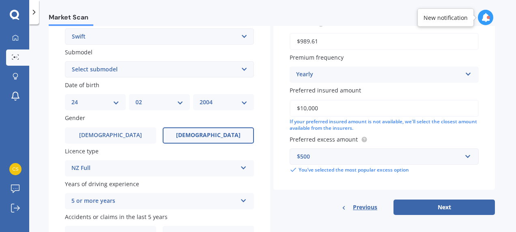
scroll to position [247, 0]
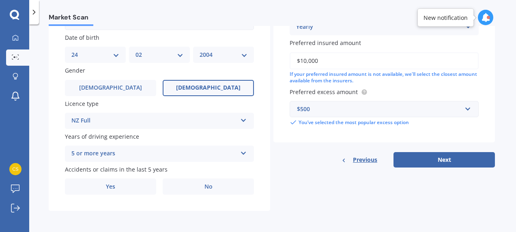
click at [108, 120] on div "NZ Full" at bounding box center [154, 121] width 166 height 10
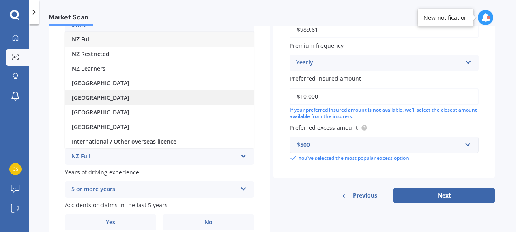
scroll to position [125, 0]
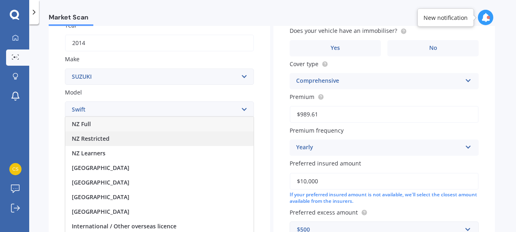
click at [113, 138] on div "NZ Restricted" at bounding box center [159, 139] width 188 height 15
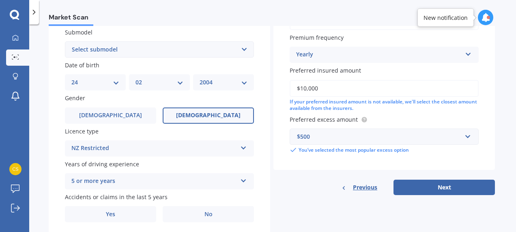
scroll to position [247, 0]
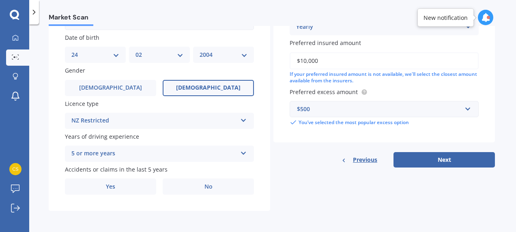
click at [121, 151] on div "5 or more years" at bounding box center [154, 154] width 166 height 10
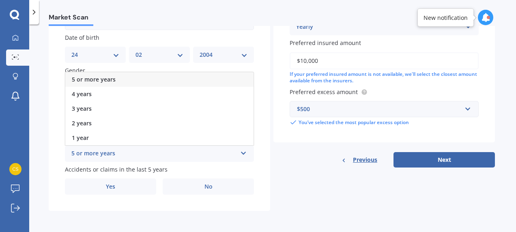
drag, startPoint x: 127, startPoint y: 121, endPoint x: 134, endPoint y: 124, distance: 7.5
click at [127, 121] on div "2 years" at bounding box center [159, 123] width 188 height 15
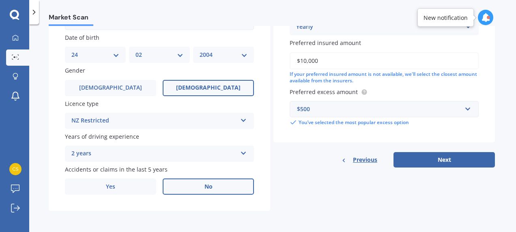
click at [185, 188] on label "No" at bounding box center [208, 187] width 91 height 16
click at [0, 0] on input "No" at bounding box center [0, 0] width 0 height 0
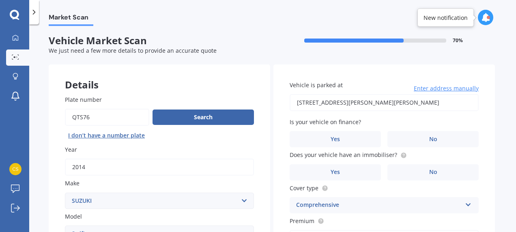
scroll to position [0, 0]
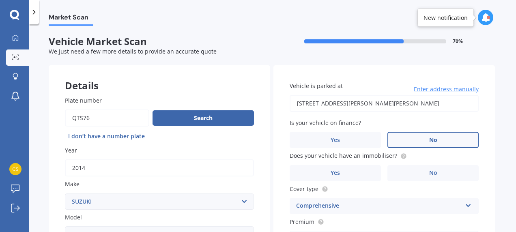
click at [420, 141] on label "No" at bounding box center [433, 140] width 91 height 16
click at [0, 0] on input "No" at bounding box center [0, 0] width 0 height 0
click at [409, 170] on label "No" at bounding box center [433, 173] width 91 height 16
click at [0, 0] on input "No" at bounding box center [0, 0] width 0 height 0
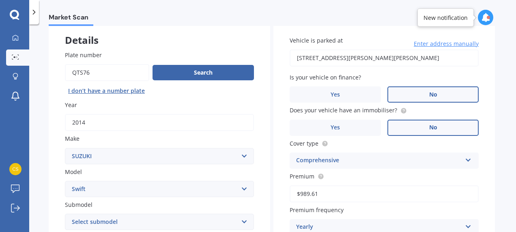
scroll to position [81, 0]
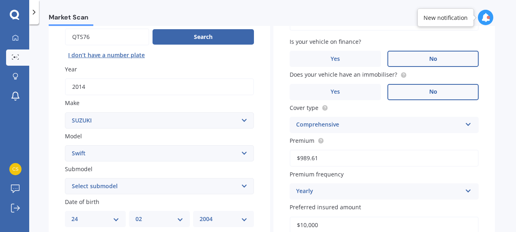
click at [346, 120] on div "Comprehensive Third Party Third Party, Fire & Theft Comprehensive" at bounding box center [384, 125] width 189 height 16
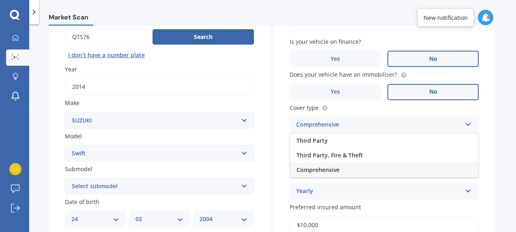
click at [346, 172] on div "Comprehensive" at bounding box center [384, 170] width 188 height 15
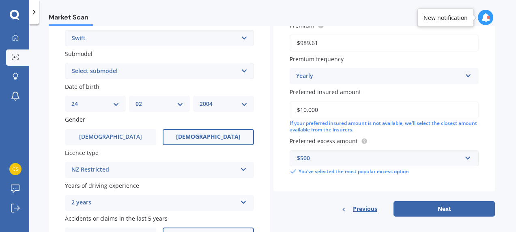
scroll to position [247, 0]
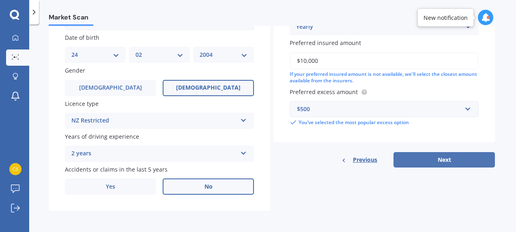
click at [447, 159] on button "Next" at bounding box center [444, 159] width 101 height 15
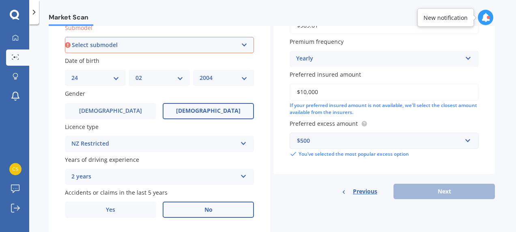
scroll to position [220, 0]
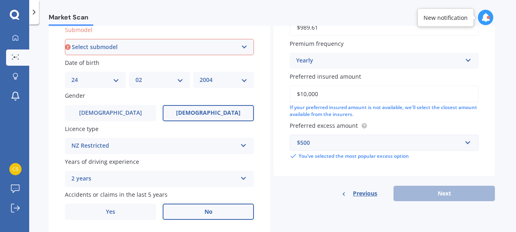
click at [93, 43] on select "Select submodel (All other) Cino Diesel Turbo GA GL GLX GO GP GS GTI LTD RS Hyb…" at bounding box center [159, 47] width 189 height 16
click at [81, 45] on select "Select submodel (All other) Cino Diesel Turbo GA GL GLX GO GP GS GTI LTD RS Hyb…" at bounding box center [159, 47] width 189 height 16
select select "GLX"
click at [65, 39] on select "Select submodel (All other) Cino Diesel Turbo GA GL GLX GO GP GS GTI LTD RS Hyb…" at bounding box center [159, 47] width 189 height 16
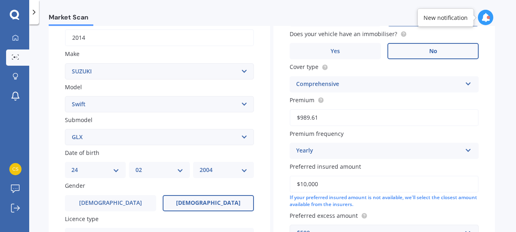
scroll to position [55, 0]
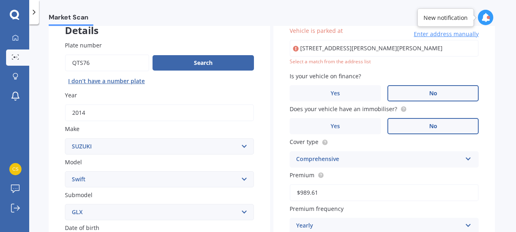
type input "27 McDowall Place, Queenwood, Hamilton 3210"
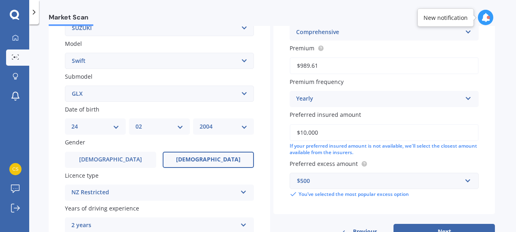
scroll to position [247, 0]
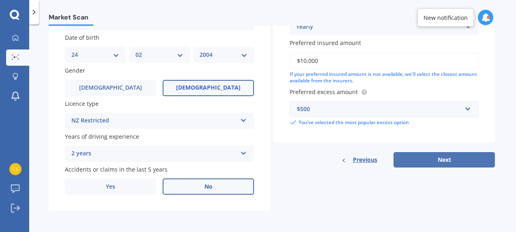
click at [444, 154] on button "Next" at bounding box center [444, 159] width 101 height 15
select select "24"
select select "02"
select select "2004"
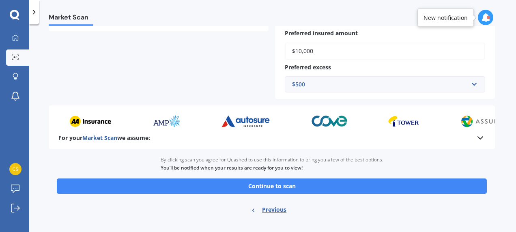
scroll to position [244, 0]
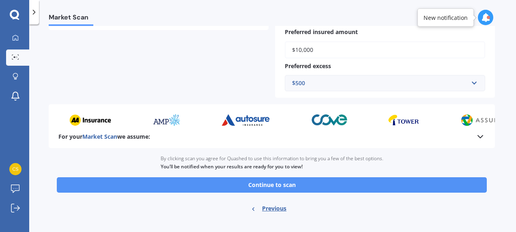
click at [265, 185] on button "Continue to scan" at bounding box center [272, 184] width 430 height 15
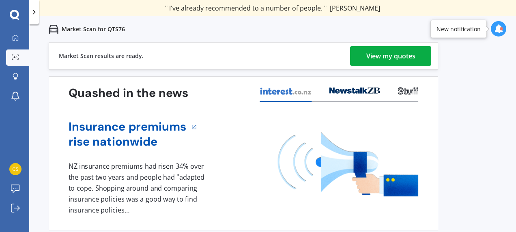
click at [388, 56] on div "View my quotes" at bounding box center [391, 55] width 49 height 19
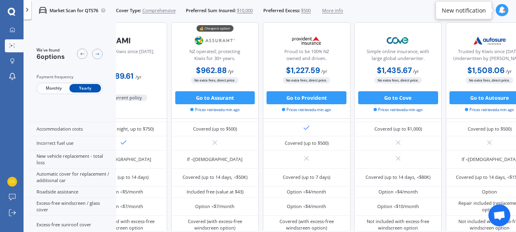
scroll to position [203, 0]
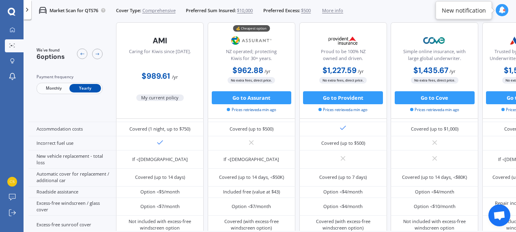
click at [501, 11] on icon at bounding box center [502, 9] width 7 height 7
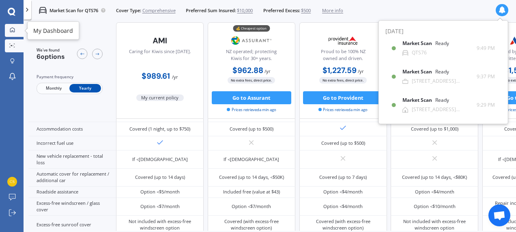
click at [11, 31] on icon at bounding box center [12, 29] width 5 height 5
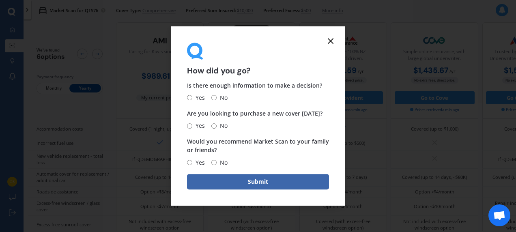
click at [328, 39] on icon at bounding box center [331, 41] width 10 height 10
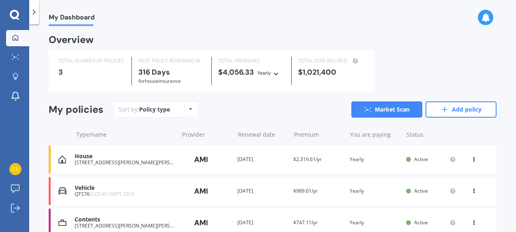
click at [188, 111] on div "Policy type Alphabetical Date added Renewing next" at bounding box center [190, 109] width 13 height 15
click at [233, 109] on div "Sort by: Policy type Policy type Alphabetical Date added Renewing next Market S…" at bounding box center [305, 109] width 384 height 16
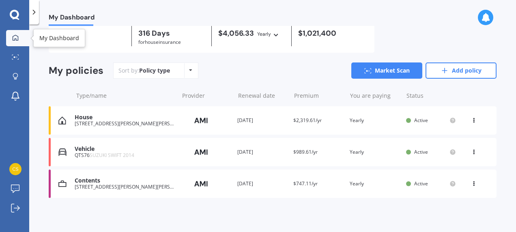
click at [15, 33] on link "My Dashboard" at bounding box center [17, 38] width 23 height 16
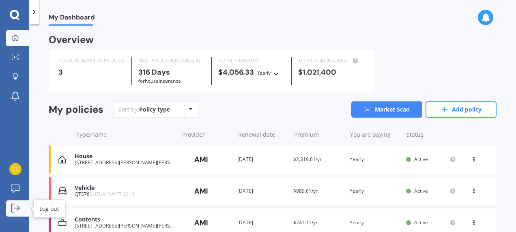
drag, startPoint x: 13, startPoint y: 209, endPoint x: 17, endPoint y: 207, distance: 4.4
click at [13, 209] on icon at bounding box center [15, 208] width 9 height 9
